Goal: Transaction & Acquisition: Purchase product/service

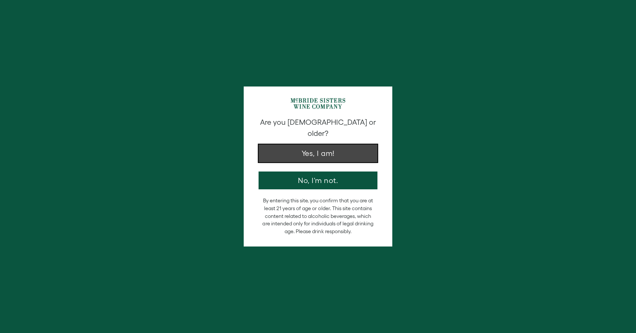
click at [289, 148] on button "Yes, I am!" at bounding box center [318, 154] width 119 height 18
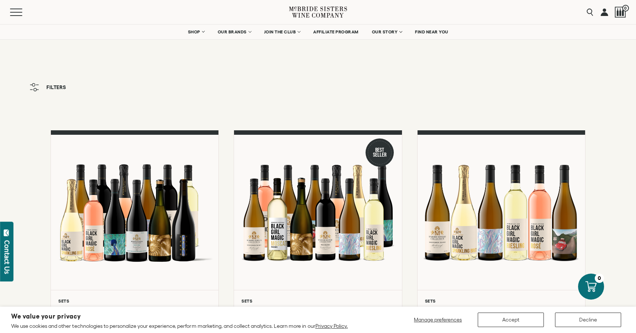
click at [605, 14] on link at bounding box center [604, 12] width 7 height 24
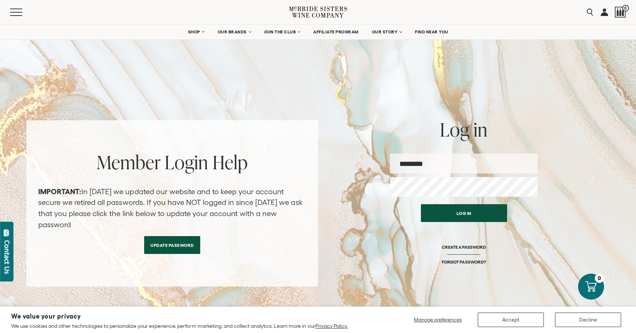
type input "**********"
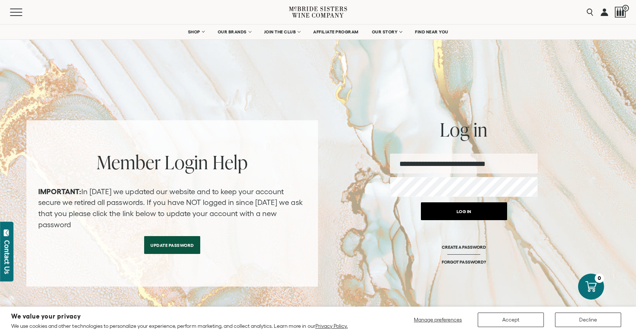
click at [456, 211] on button "Log in" at bounding box center [464, 212] width 86 height 18
click at [457, 213] on button "Log in" at bounding box center [464, 212] width 86 height 18
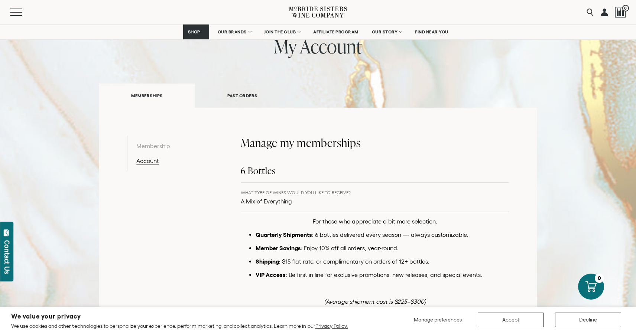
scroll to position [56, 0]
click at [4, 10] on div "Menu Search 0" at bounding box center [318, 12] width 636 height 24
click at [16, 11] on button "Menu" at bounding box center [23, 12] width 27 height 7
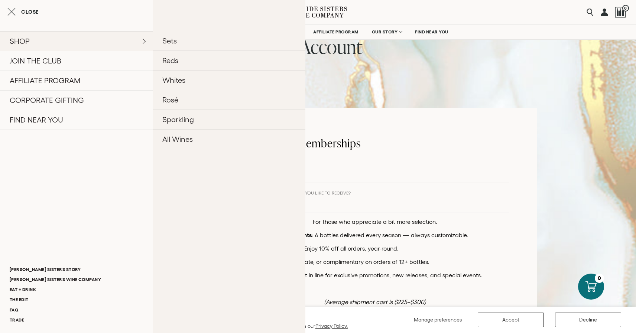
click at [20, 39] on link "SHOP" at bounding box center [76, 41] width 153 height 20
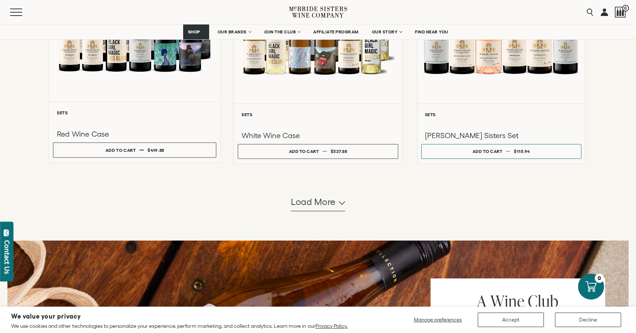
scroll to position [697, 0]
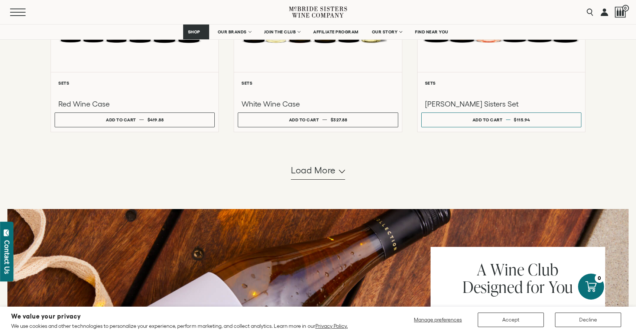
click at [13, 13] on button "Menu" at bounding box center [23, 12] width 27 height 7
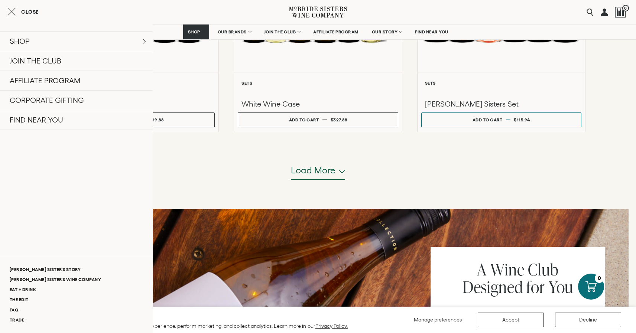
click at [326, 173] on span "Load more" at bounding box center [313, 170] width 45 height 13
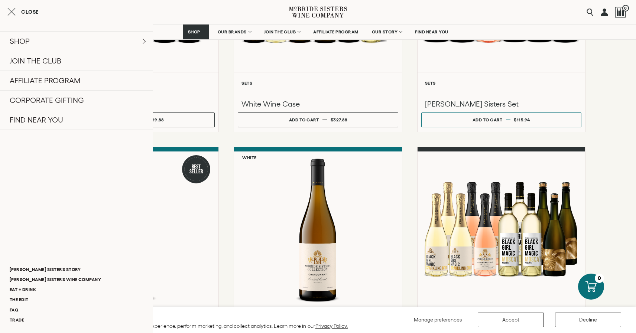
click at [410, 180] on div "**********" at bounding box center [318, 151] width 535 height 1435
click at [561, 323] on button "Decline" at bounding box center [588, 320] width 66 height 14
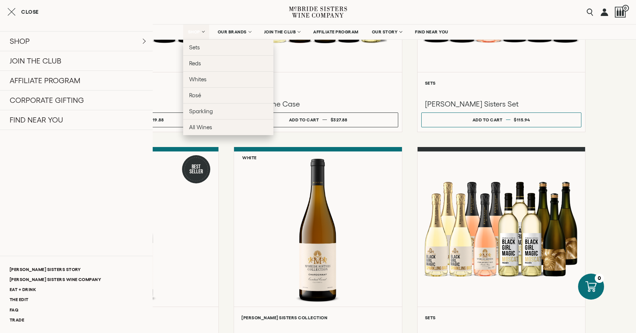
click at [200, 29] on link "SHOP" at bounding box center [196, 32] width 26 height 15
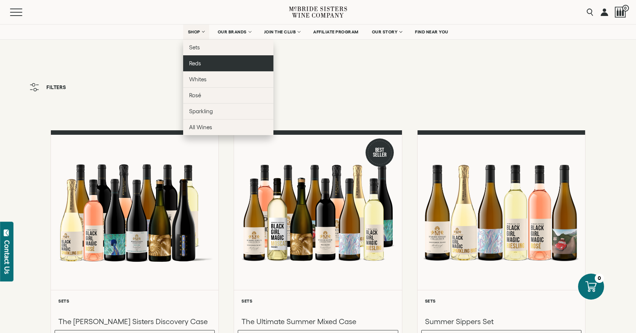
click at [215, 65] on link "Reds" at bounding box center [228, 63] width 90 height 16
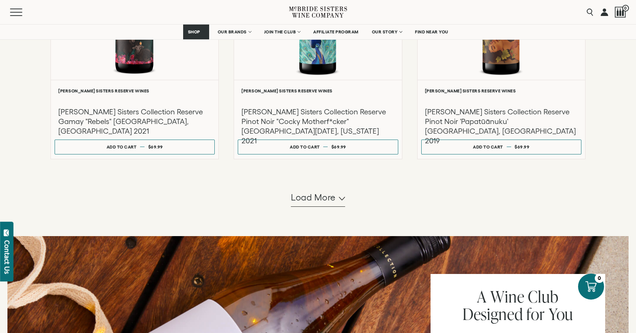
scroll to position [692, 0]
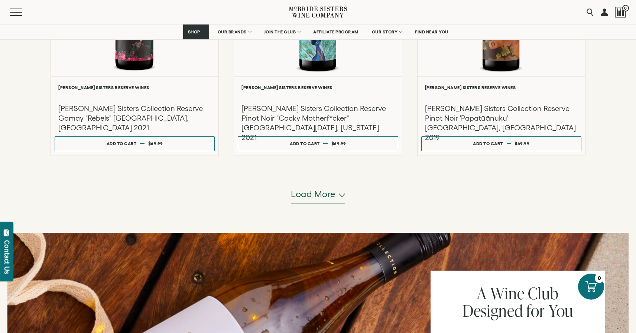
click at [310, 197] on span "Load more" at bounding box center [313, 194] width 45 height 13
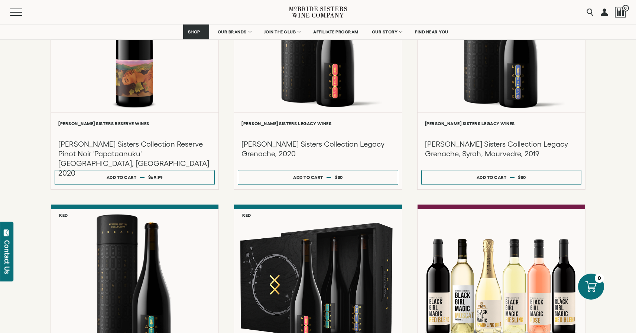
scroll to position [912, 0]
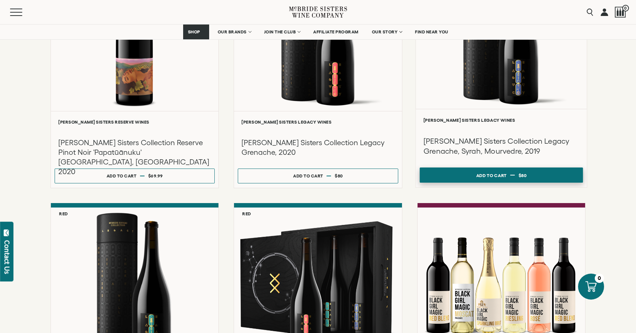
click at [474, 178] on button "Add to cart Regular price $80 Regular price Sale price $80 Unit price / per" at bounding box center [502, 175] width 164 height 15
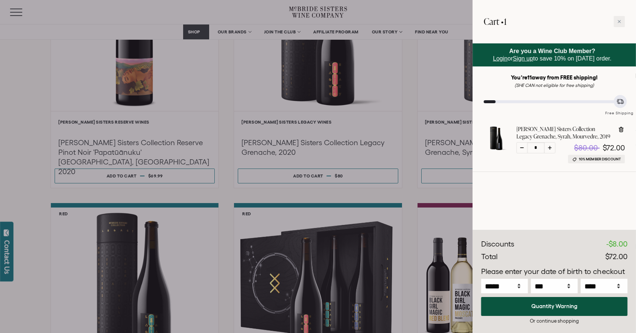
click at [410, 201] on div at bounding box center [318, 166] width 636 height 333
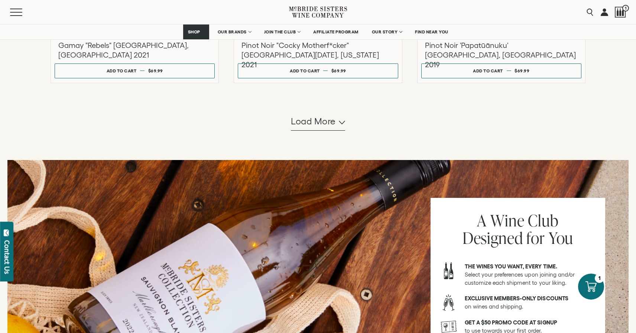
scroll to position [774, 0]
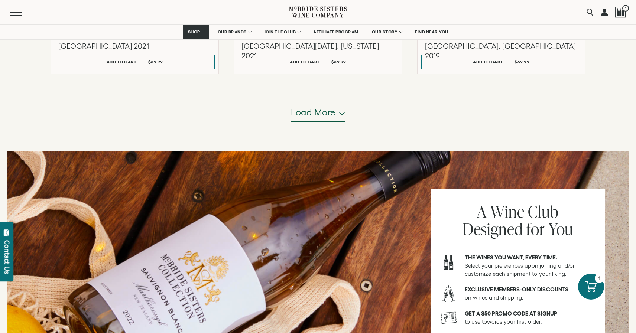
click at [318, 118] on span "Load more" at bounding box center [313, 112] width 45 height 13
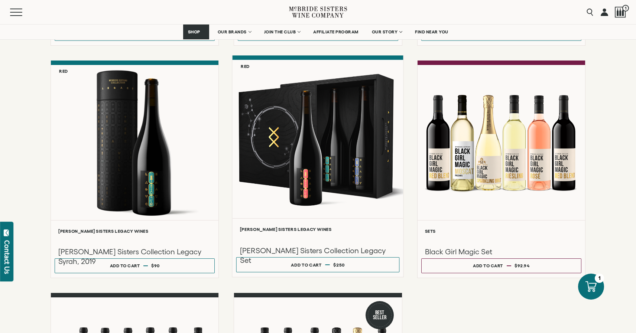
scroll to position [1053, 0]
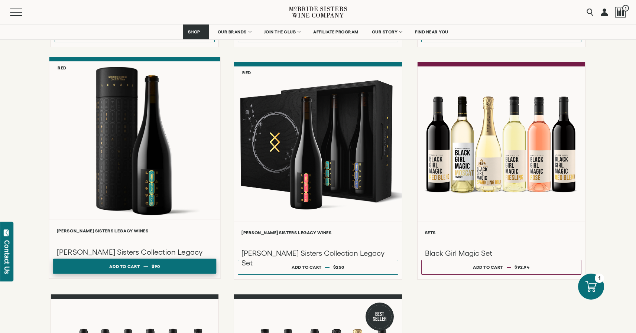
click at [190, 263] on button "Add to cart Regular price $90 Regular price Sale price $90 Unit price / per" at bounding box center [135, 266] width 164 height 15
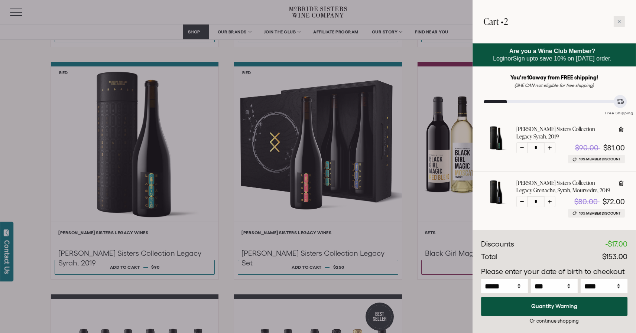
click at [622, 20] on div at bounding box center [619, 21] width 11 height 11
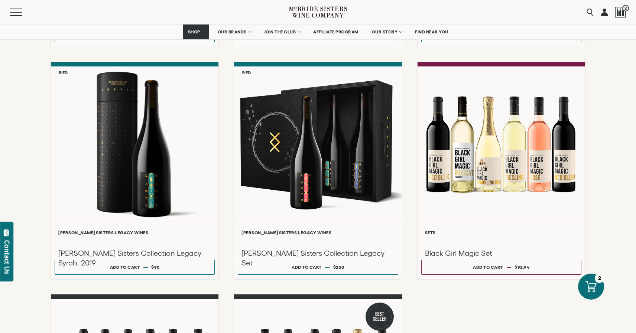
click at [604, 13] on link at bounding box center [604, 12] width 7 height 24
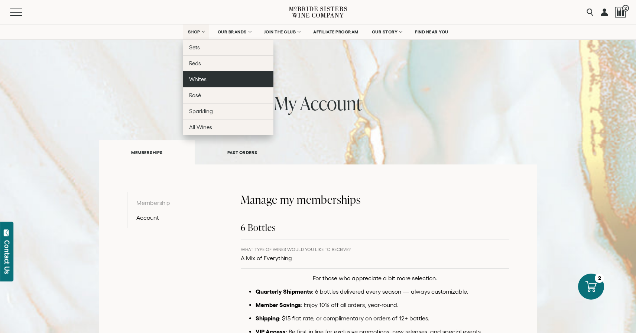
click at [196, 80] on span "Whites" at bounding box center [197, 79] width 17 height 6
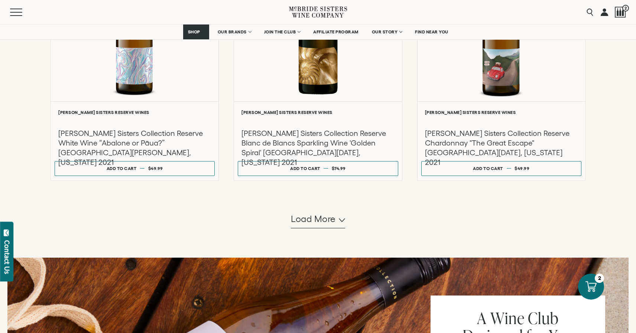
scroll to position [678, 0]
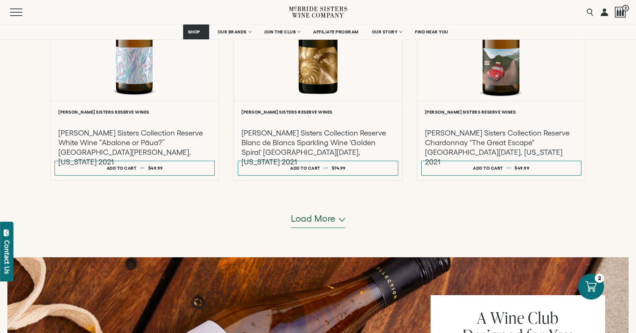
click at [299, 222] on span "Load more" at bounding box center [313, 219] width 45 height 13
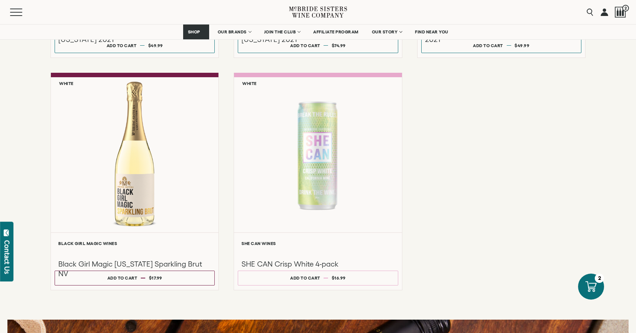
scroll to position [795, 0]
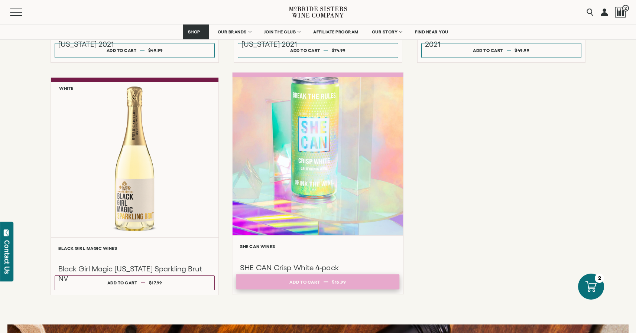
click at [310, 283] on div "Add to cart" at bounding box center [305, 282] width 30 height 11
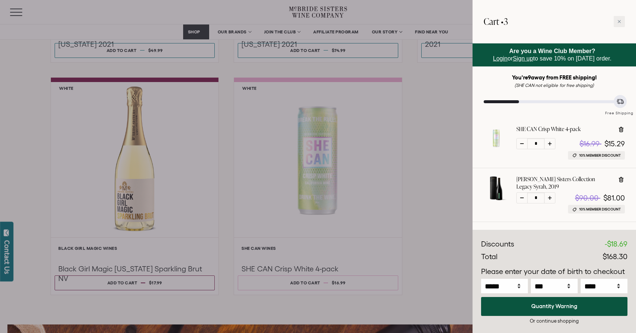
click at [432, 248] on div at bounding box center [318, 166] width 636 height 333
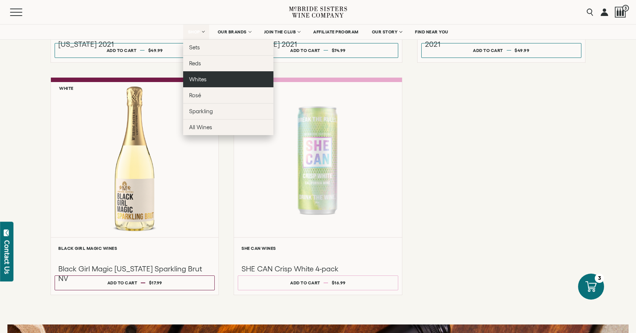
click at [202, 77] on span "Whites" at bounding box center [197, 79] width 17 height 6
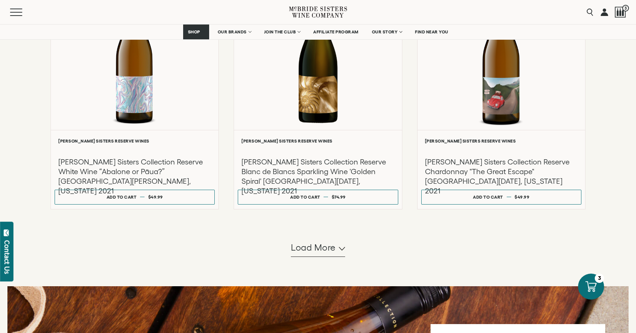
scroll to position [644, 0]
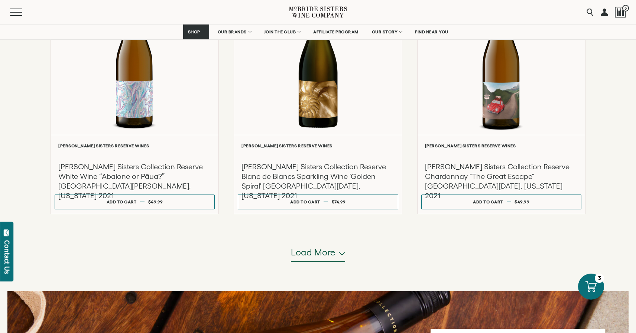
click at [299, 256] on span "Load more" at bounding box center [313, 252] width 45 height 13
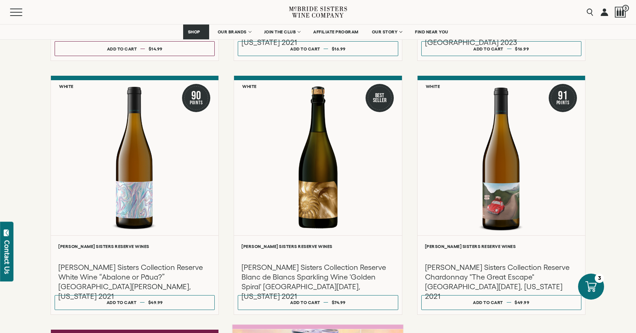
scroll to position [550, 0]
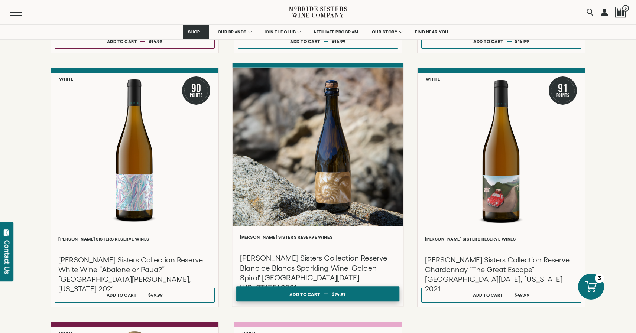
click at [302, 294] on div "Add to cart" at bounding box center [305, 294] width 30 height 11
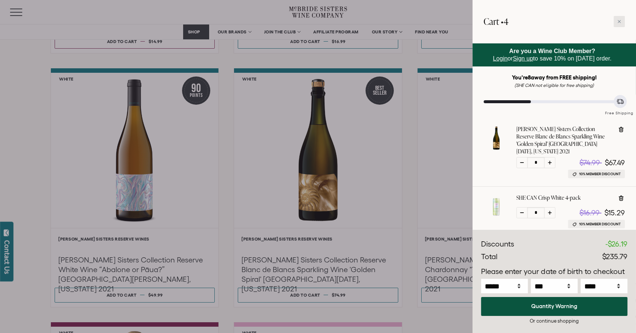
click at [620, 23] on icon at bounding box center [620, 22] width 4 height 4
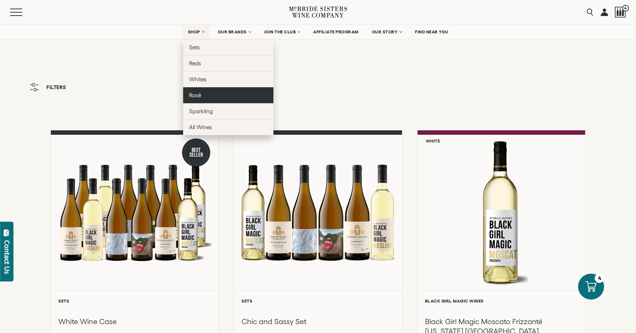
click at [198, 96] on span "Rosé" at bounding box center [195, 95] width 12 height 6
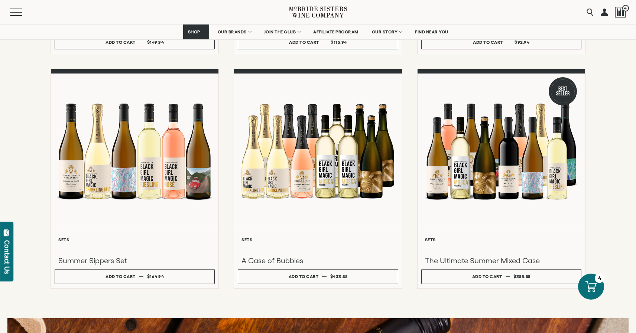
scroll to position [539, 0]
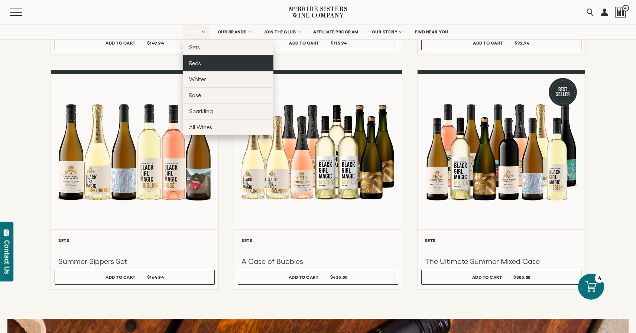
click at [204, 63] on link "Reds" at bounding box center [228, 63] width 90 height 16
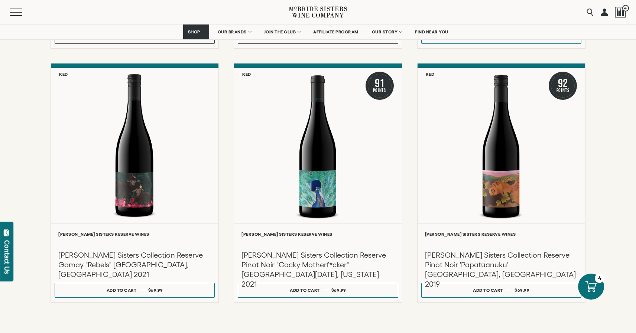
scroll to position [551, 0]
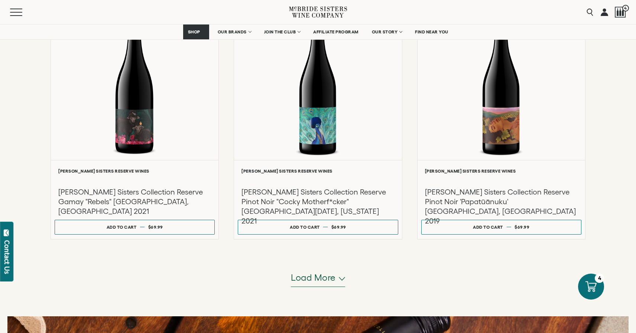
click at [308, 275] on span "Load more" at bounding box center [313, 278] width 45 height 13
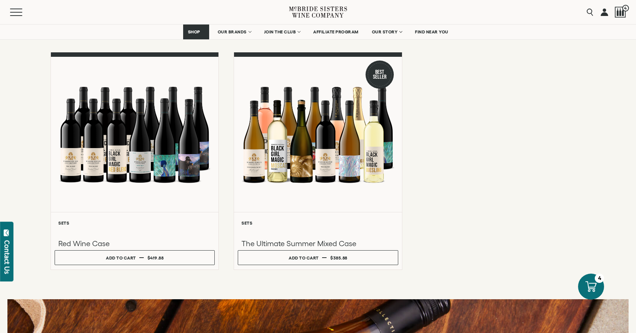
scroll to position [1296, 0]
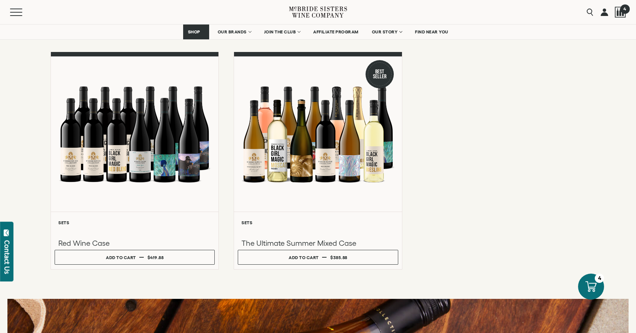
click at [624, 12] on span "4" at bounding box center [624, 8] width 9 height 9
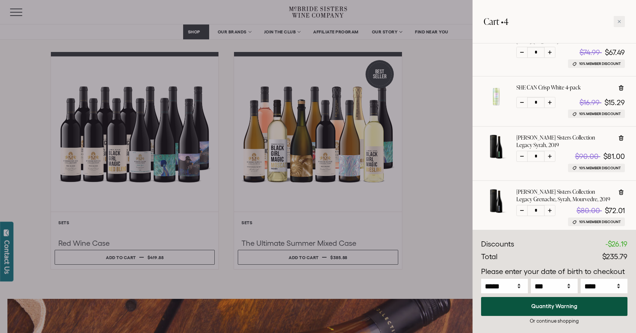
scroll to position [110, 0]
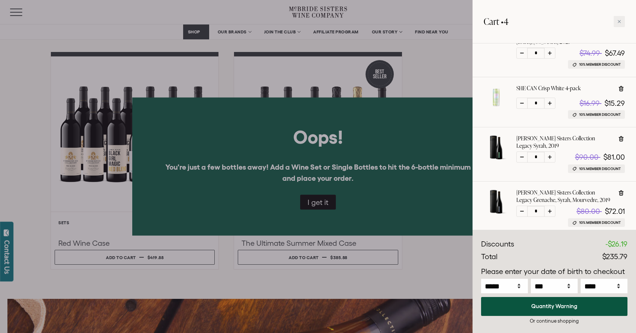
click at [328, 203] on div at bounding box center [318, 166] width 636 height 333
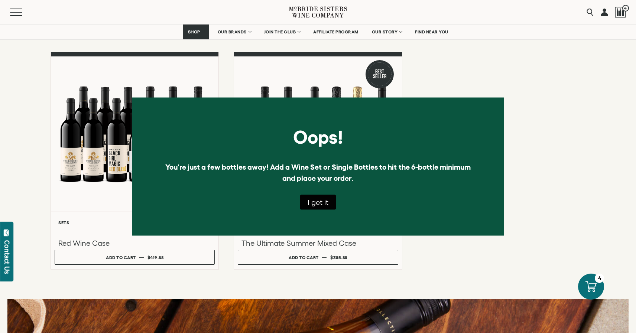
click at [322, 204] on button "I get it" at bounding box center [318, 202] width 36 height 15
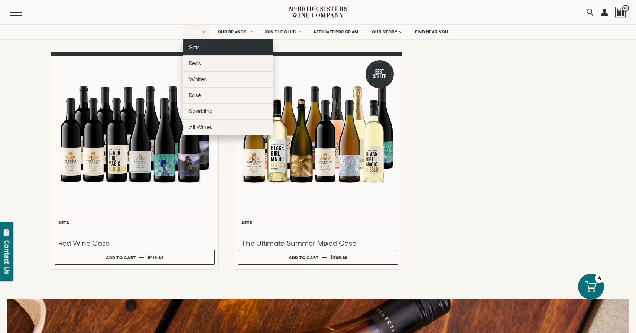
click at [193, 48] on span "Sets" at bounding box center [194, 47] width 11 height 6
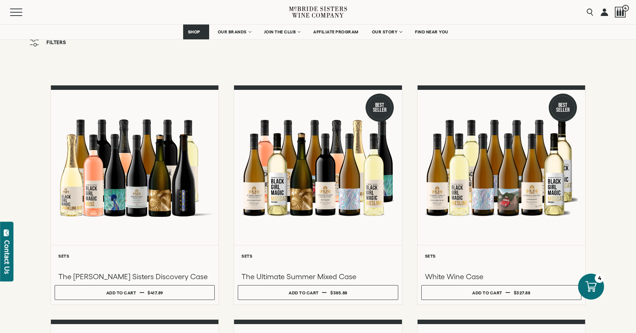
scroll to position [39, 0]
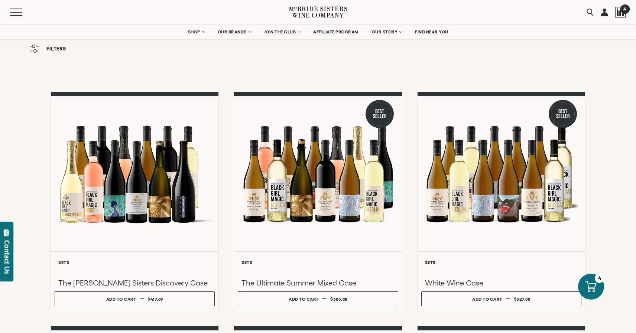
click at [623, 16] on div at bounding box center [620, 12] width 11 height 11
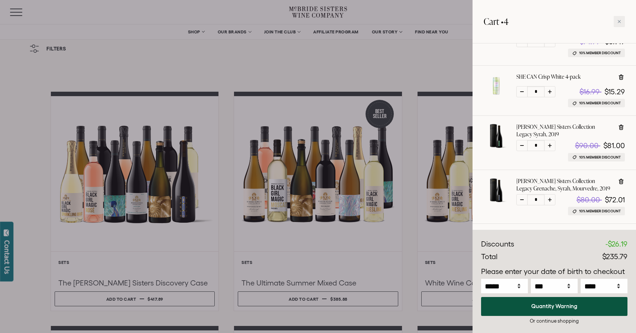
scroll to position [131, 0]
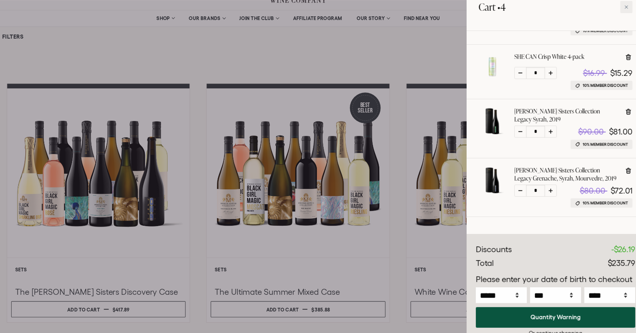
click at [621, 168] on icon at bounding box center [621, 171] width 7 height 7
type input "*"
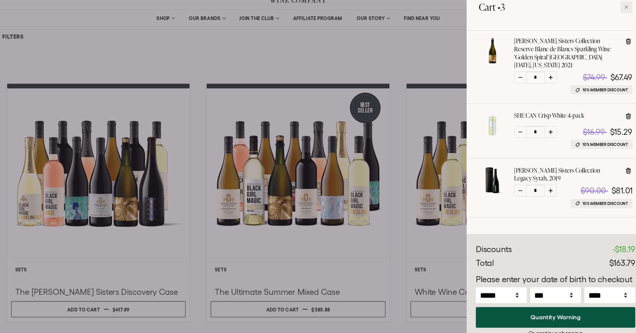
click at [620, 54] on icon at bounding box center [621, 53] width 5 height 6
type input "*"
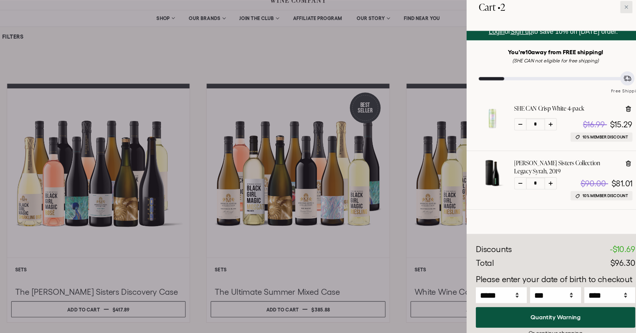
click at [618, 22] on icon at bounding box center [620, 22] width 4 height 4
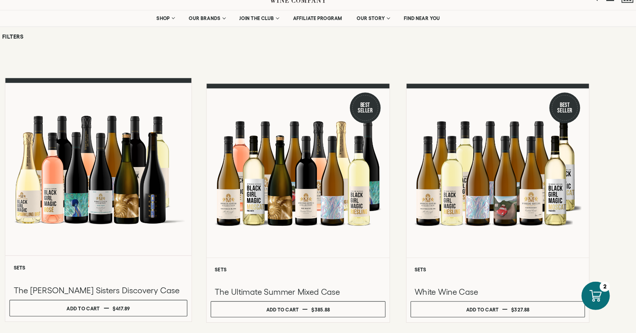
click at [191, 199] on div at bounding box center [134, 170] width 171 height 158
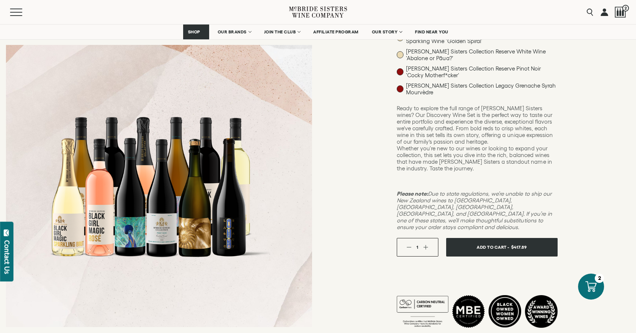
scroll to position [259, 0]
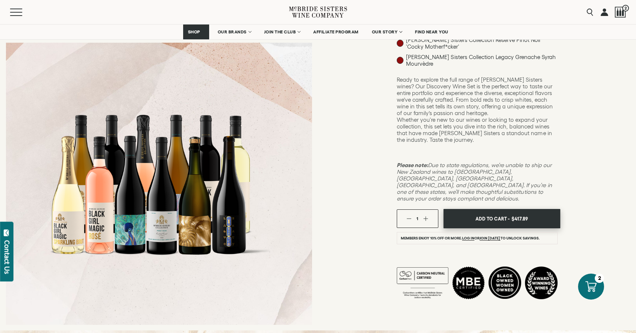
click at [480, 213] on span "Add To Cart -" at bounding box center [493, 218] width 34 height 11
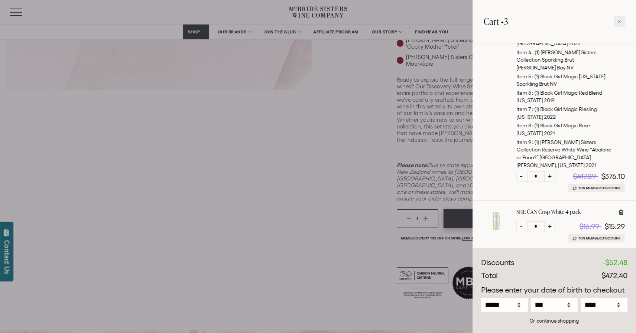
scroll to position [268, 0]
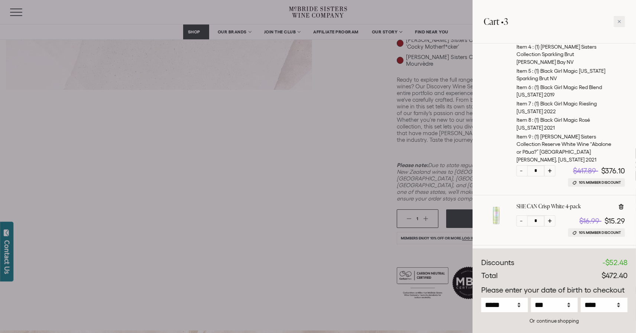
click at [620, 203] on icon at bounding box center [621, 206] width 7 height 7
type input "*"
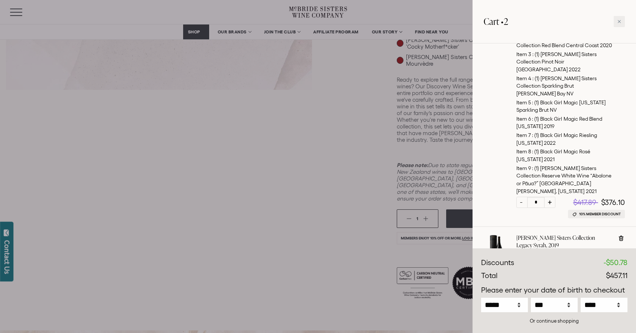
scroll to position [238, 0]
click at [621, 22] on icon at bounding box center [620, 22] width 4 height 4
